Goal: Transaction & Acquisition: Subscribe to service/newsletter

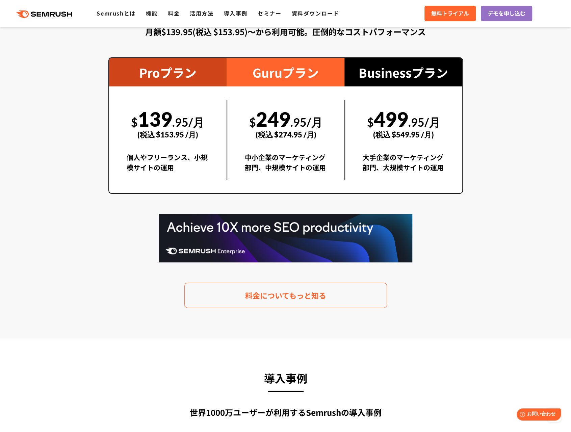
scroll to position [1236, 0]
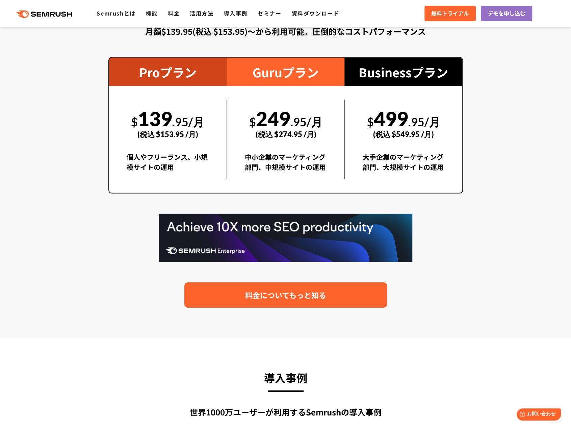
click at [336, 288] on link "料金についてもっと知る" at bounding box center [286, 294] width 203 height 25
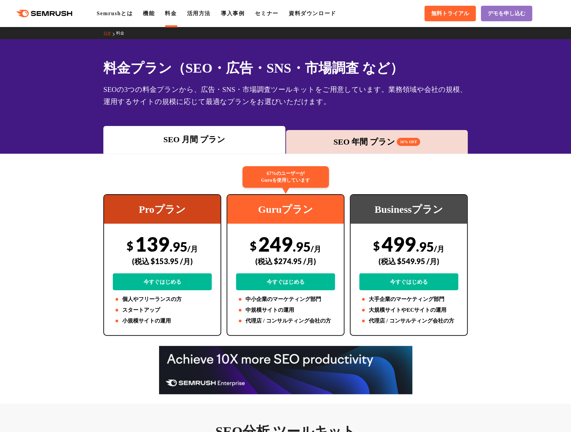
click at [170, 13] on link "料金" at bounding box center [171, 13] width 12 height 6
click at [435, 143] on div "SEO 年間 プラン 16% OFF" at bounding box center [377, 142] width 175 height 12
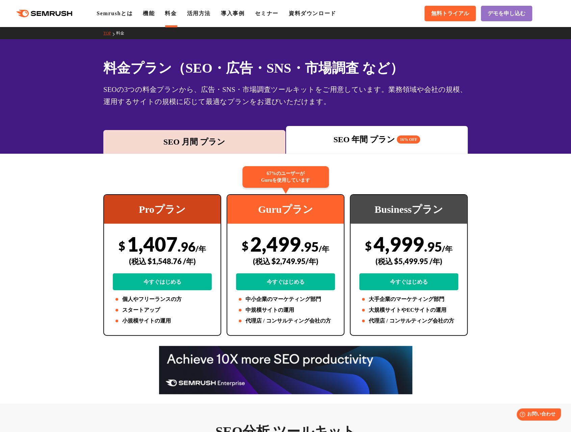
click at [215, 141] on div "SEO 月間 プラン" at bounding box center [194, 142] width 175 height 12
